Goal: Task Accomplishment & Management: Manage account settings

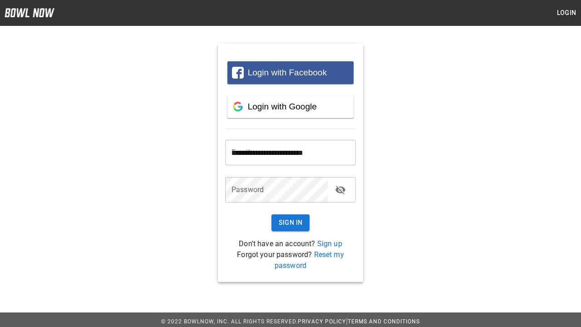
type input "**********"
click at [290, 222] on button "Sign In" at bounding box center [290, 222] width 39 height 17
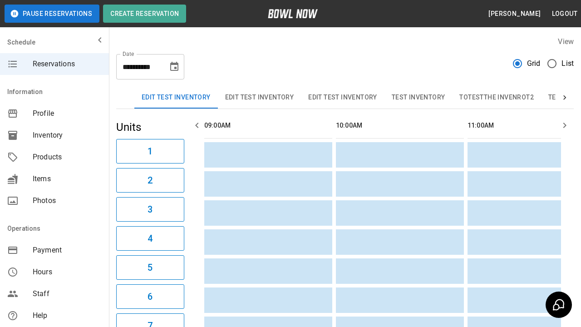
scroll to position [0, 658]
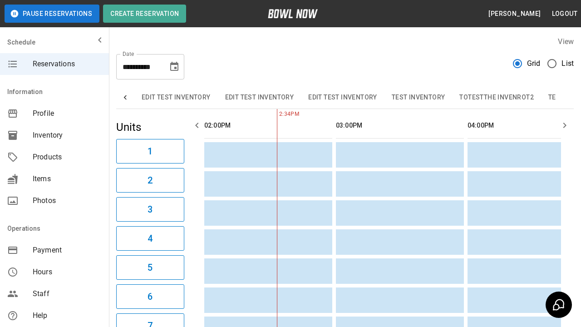
scroll to position [0, 556]
type input "**********"
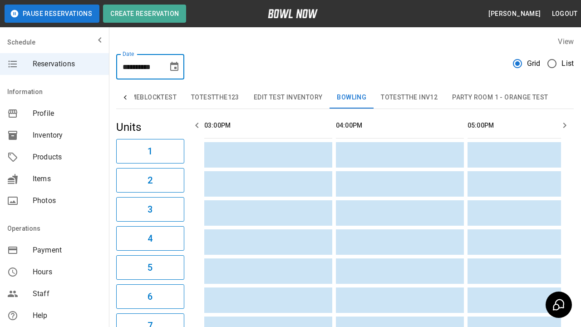
scroll to position [0, 526]
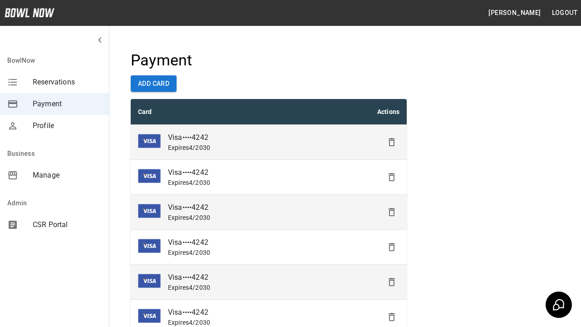
click at [392, 142] on icon "Delete" at bounding box center [391, 142] width 11 height 11
click at [392, 177] on icon "Delete" at bounding box center [391, 177] width 11 height 11
click at [392, 212] on icon "Delete" at bounding box center [391, 211] width 11 height 11
click at [392, 247] on icon "Delete" at bounding box center [391, 246] width 11 height 11
click at [392, 282] on icon "Delete" at bounding box center [391, 281] width 11 height 11
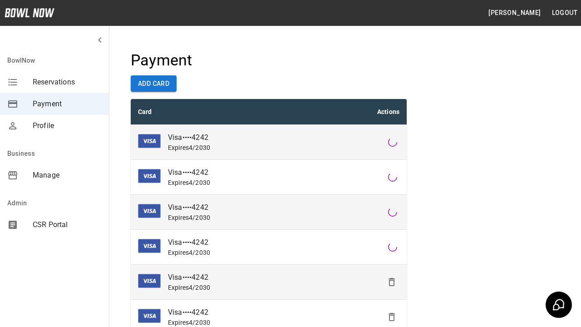
click at [392, 317] on icon "Delete" at bounding box center [391, 316] width 11 height 11
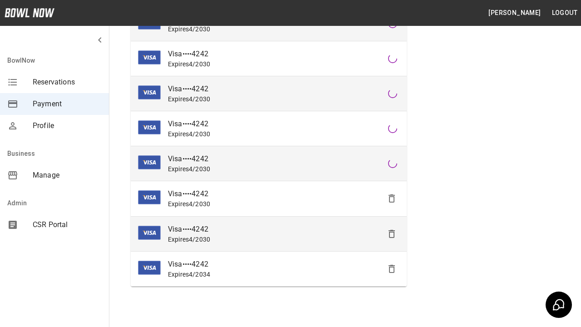
click at [392, 198] on icon "Delete" at bounding box center [391, 198] width 11 height 11
click at [392, 233] on icon "Delete" at bounding box center [391, 233] width 11 height 11
click at [392, 268] on icon "Delete" at bounding box center [391, 268] width 11 height 11
